Goal: Transaction & Acquisition: Download file/media

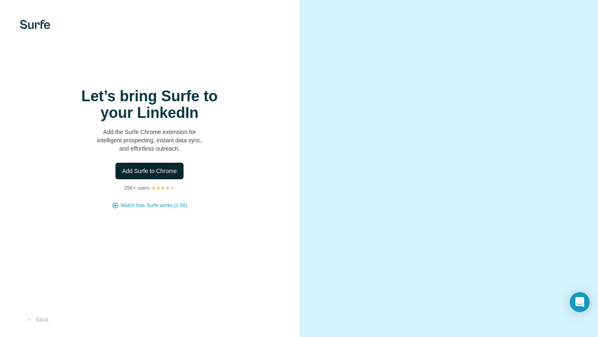
click at [157, 173] on span "Add Surfe to Chrome" at bounding box center [149, 171] width 55 height 8
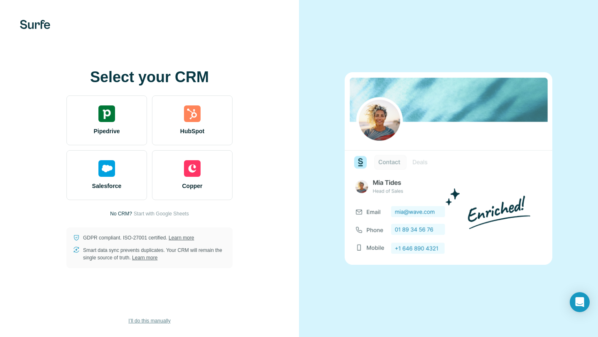
click at [149, 318] on span "I’ll do this manually" at bounding box center [149, 320] width 42 height 7
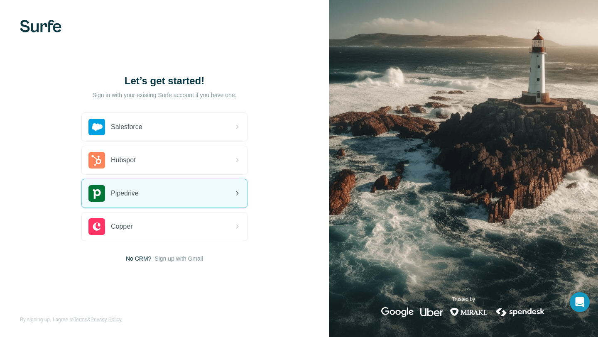
click at [206, 192] on div "Pipedrive" at bounding box center [164, 193] width 165 height 28
